Goal: Task Accomplishment & Management: Use online tool/utility

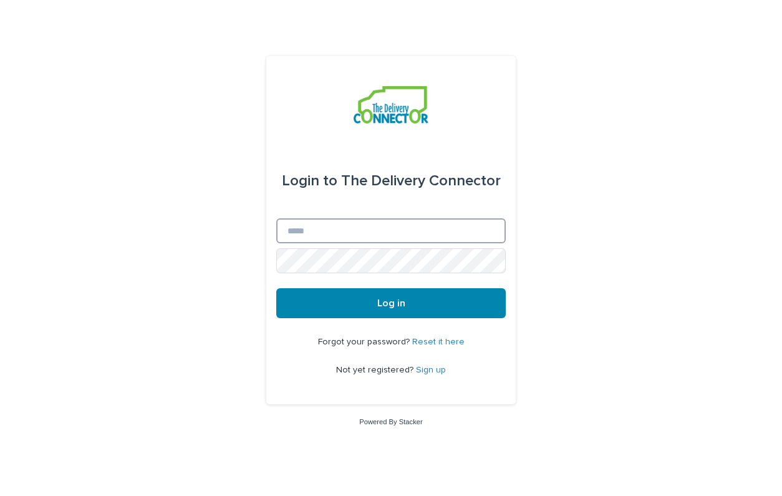
type input "**********"
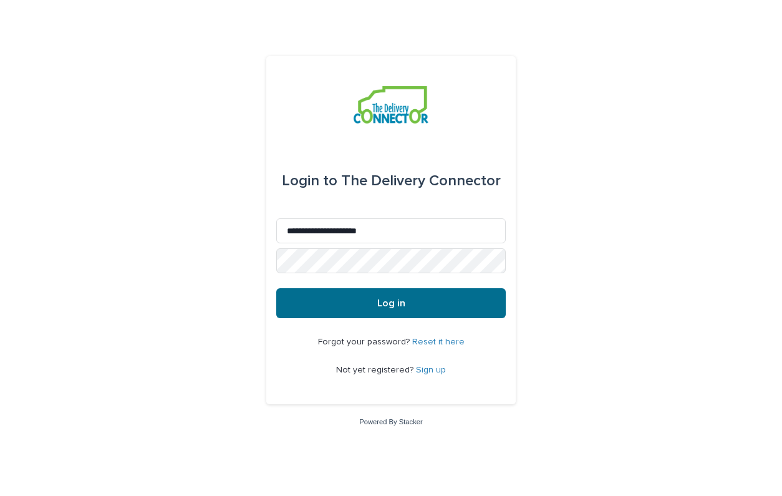
click at [388, 306] on span "Log in" at bounding box center [391, 303] width 28 height 10
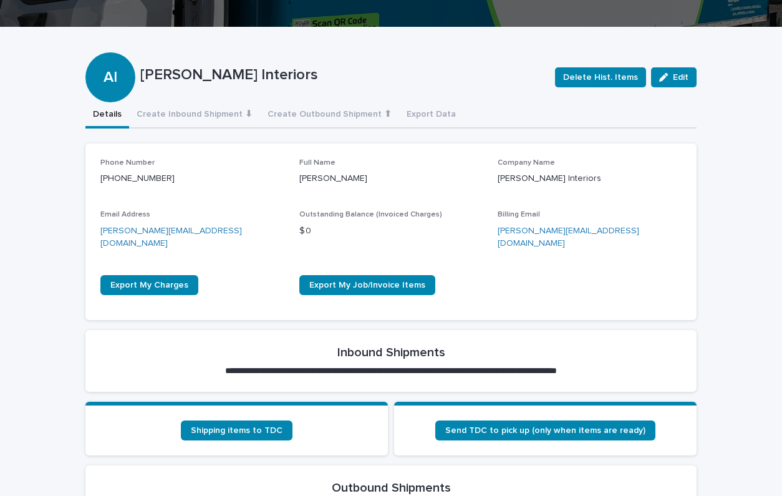
scroll to position [142, 0]
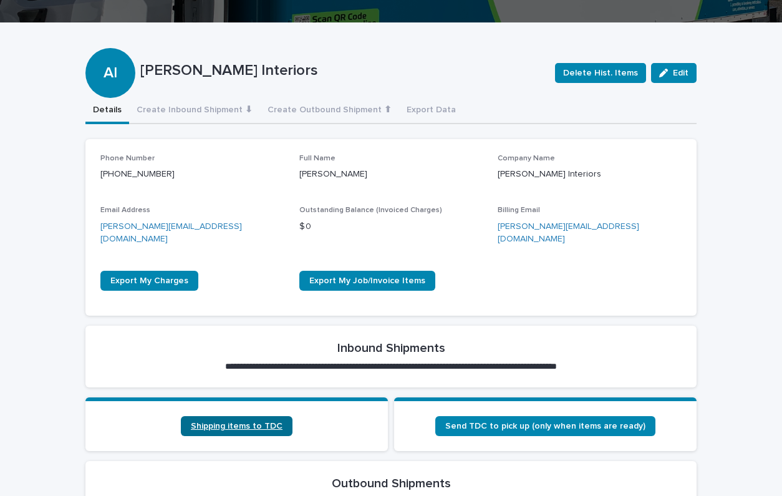
click at [259, 422] on span "Shipping items to TDC" at bounding box center [237, 426] width 92 height 9
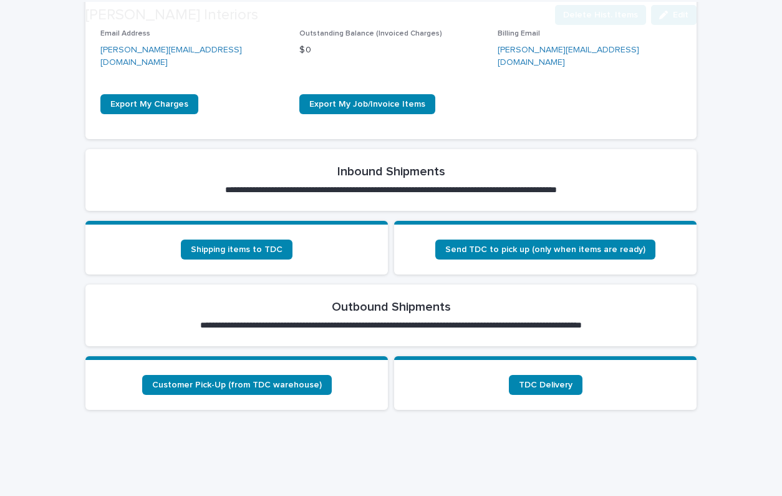
scroll to position [392, 0]
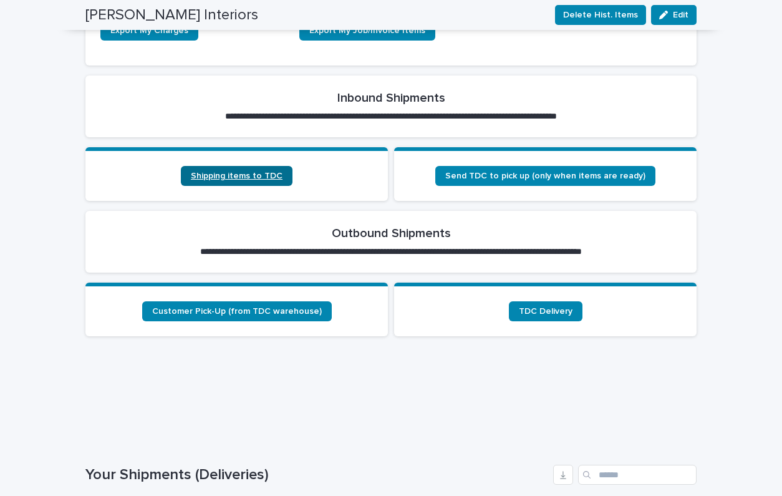
click at [249, 166] on link "Shipping items to TDC" at bounding box center [237, 176] width 112 height 20
